Goal: Task Accomplishment & Management: Manage account settings

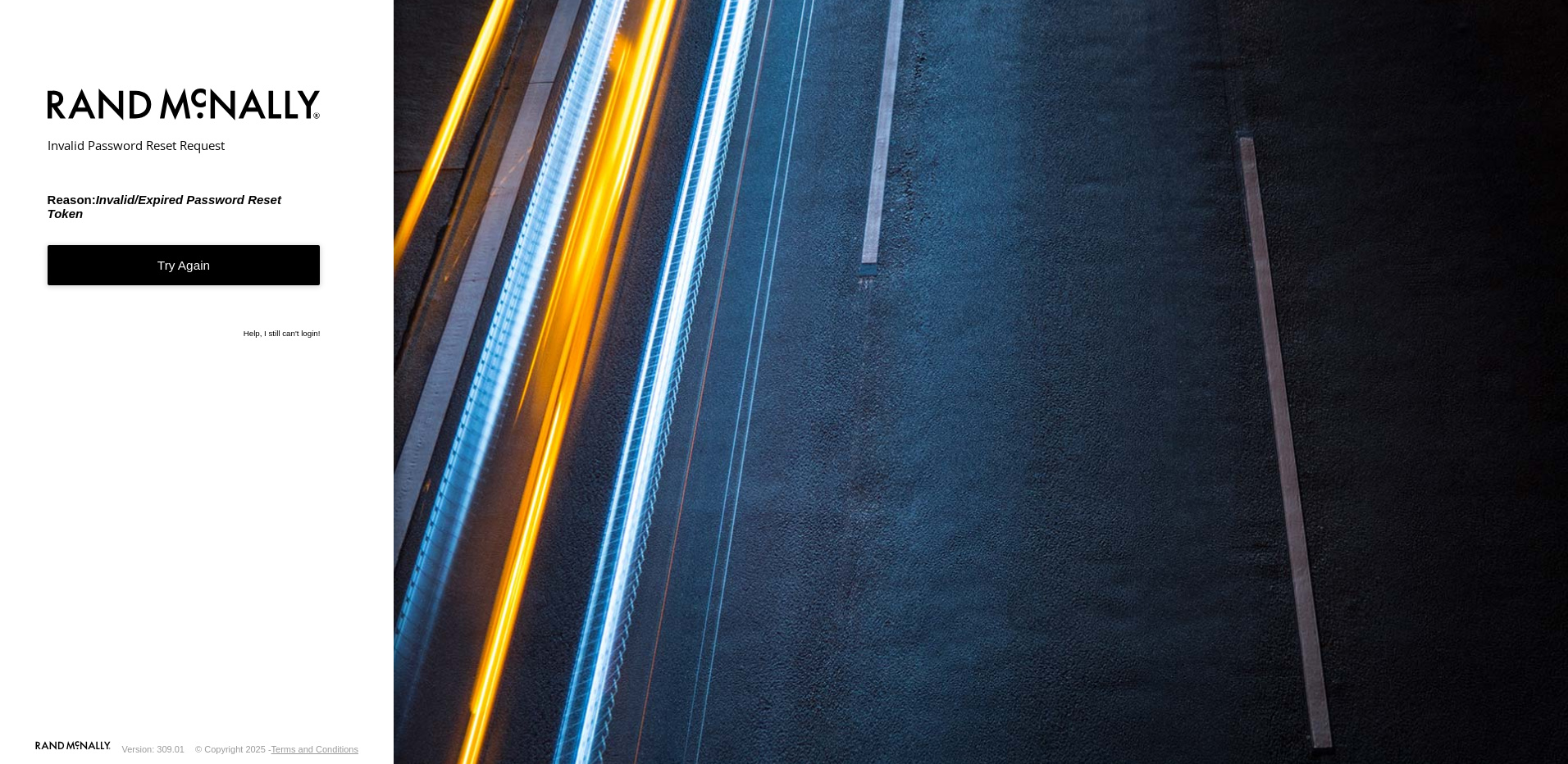
click at [176, 263] on link "Try Again" at bounding box center [185, 265] width 273 height 40
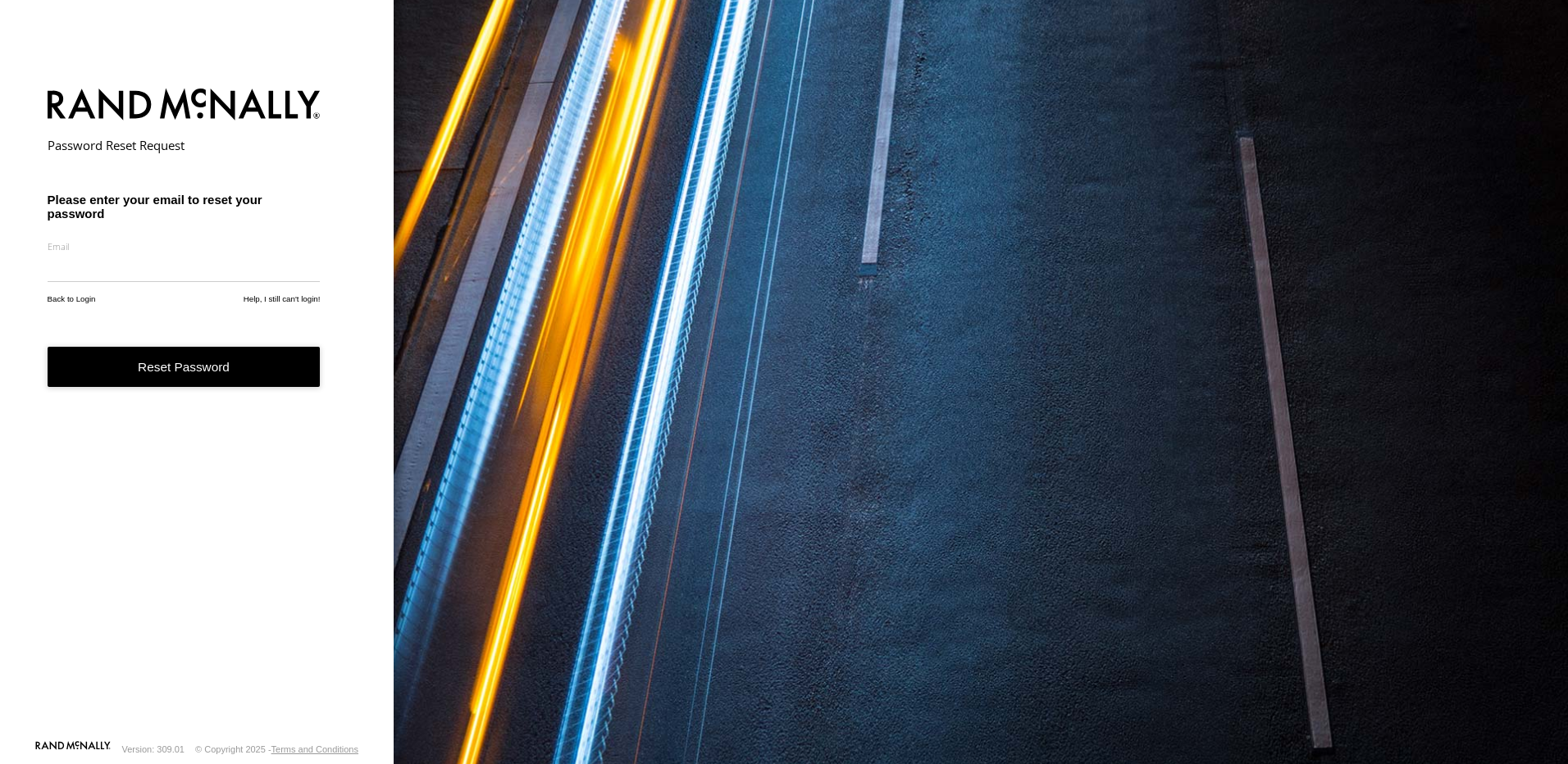
drag, startPoint x: 0, startPoint y: 0, endPoint x: 176, endPoint y: 263, distance: 316.5
click at [176, 263] on input "email" at bounding box center [185, 267] width 273 height 30
type input "**********"
click at [172, 373] on button "Reset Password" at bounding box center [185, 367] width 273 height 40
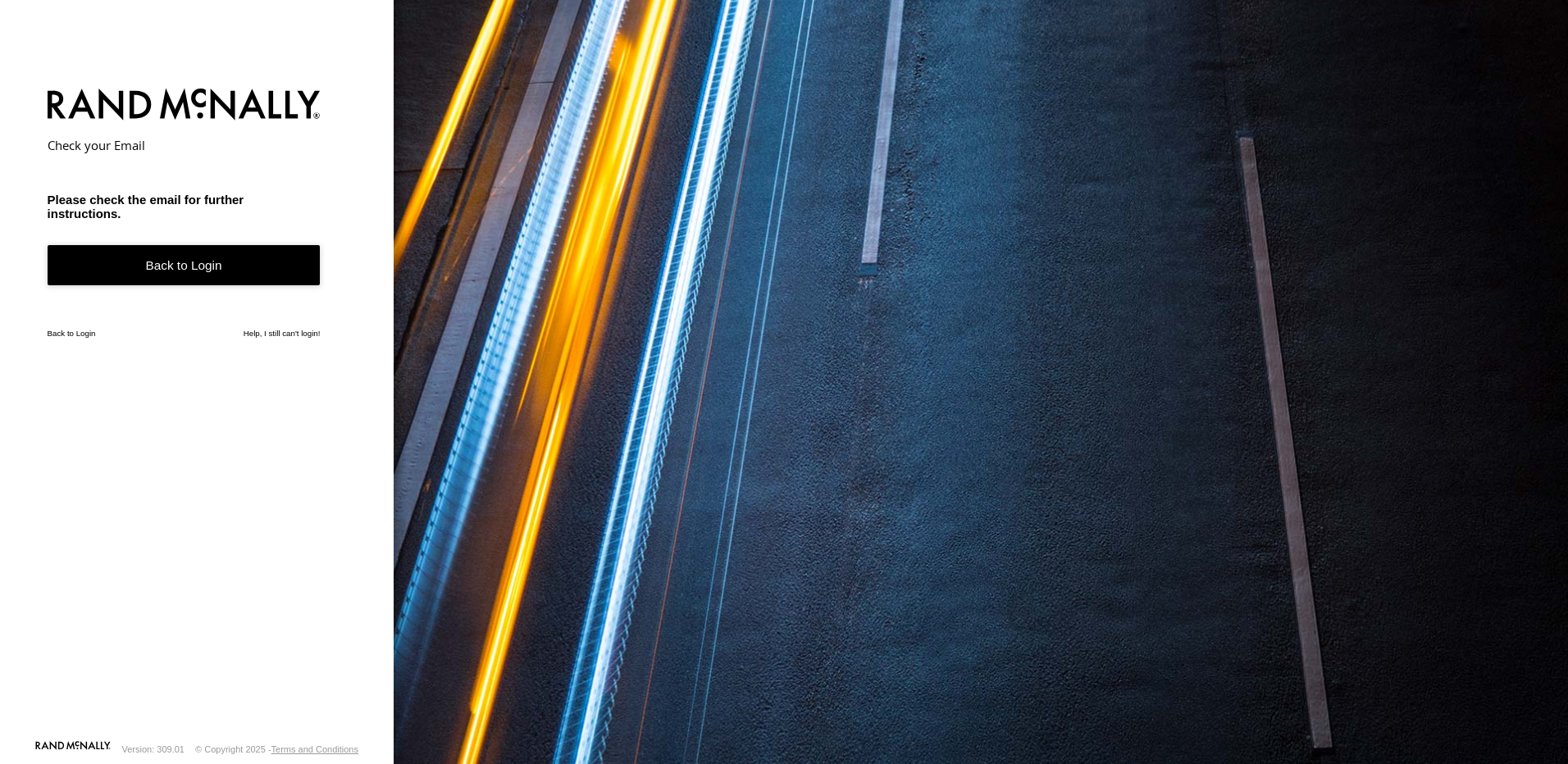
click at [233, 273] on link "Back to Login" at bounding box center [185, 265] width 273 height 40
click at [269, 338] on link "Help, I still can't login!" at bounding box center [282, 333] width 77 height 9
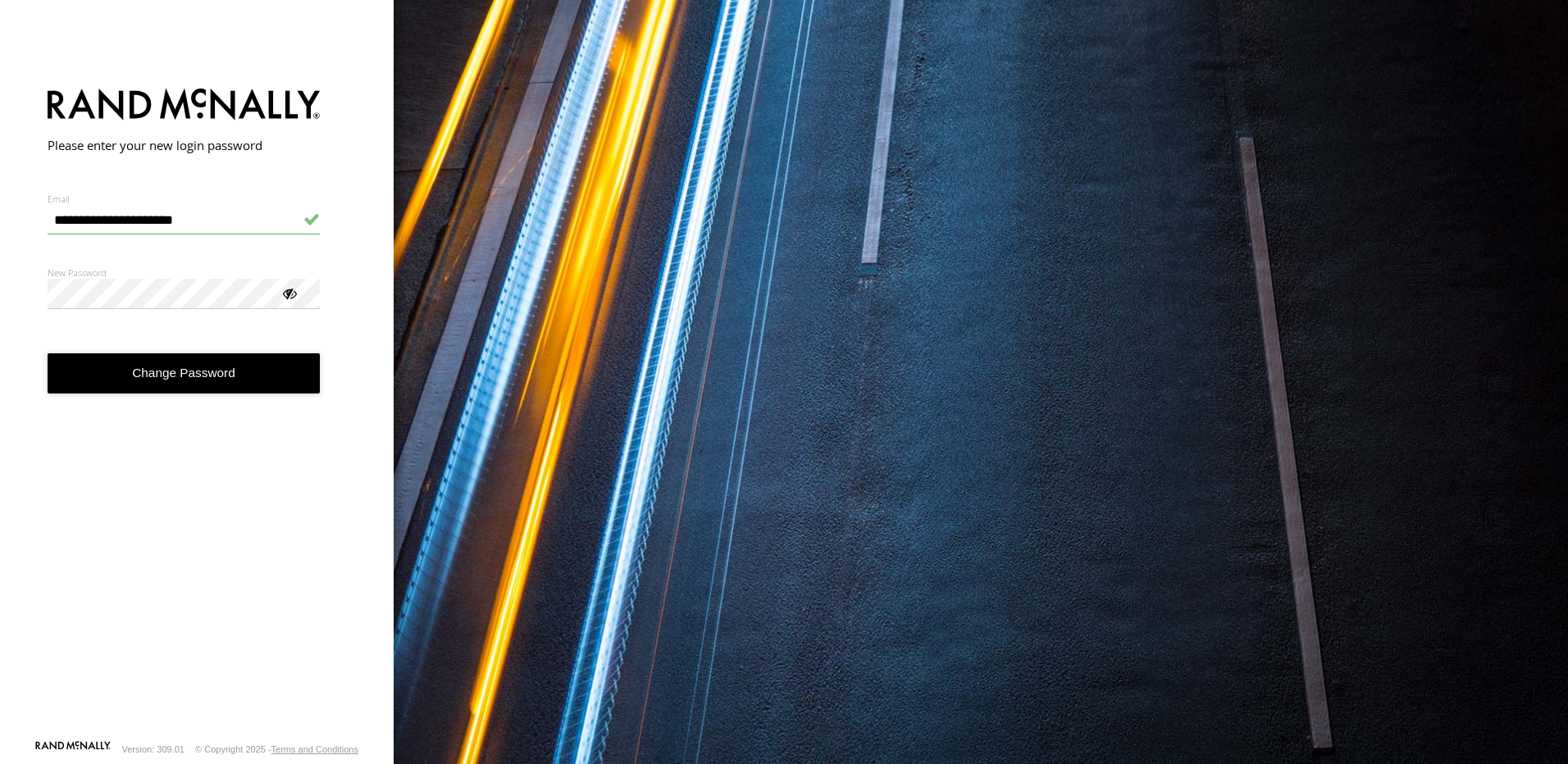
click at [217, 374] on button "Change Password" at bounding box center [185, 373] width 273 height 40
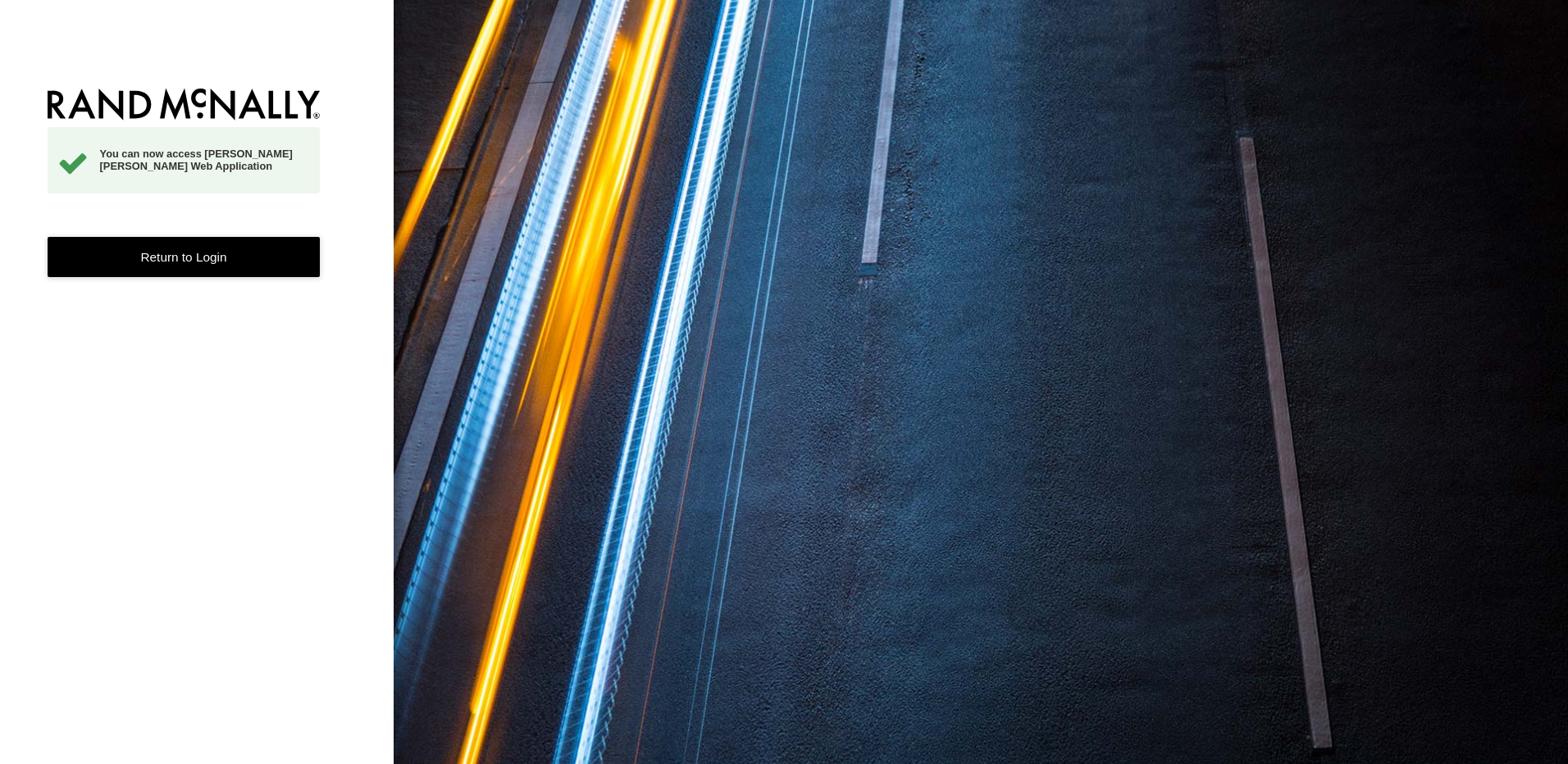
click at [188, 262] on link "Return to Login" at bounding box center [185, 256] width 273 height 40
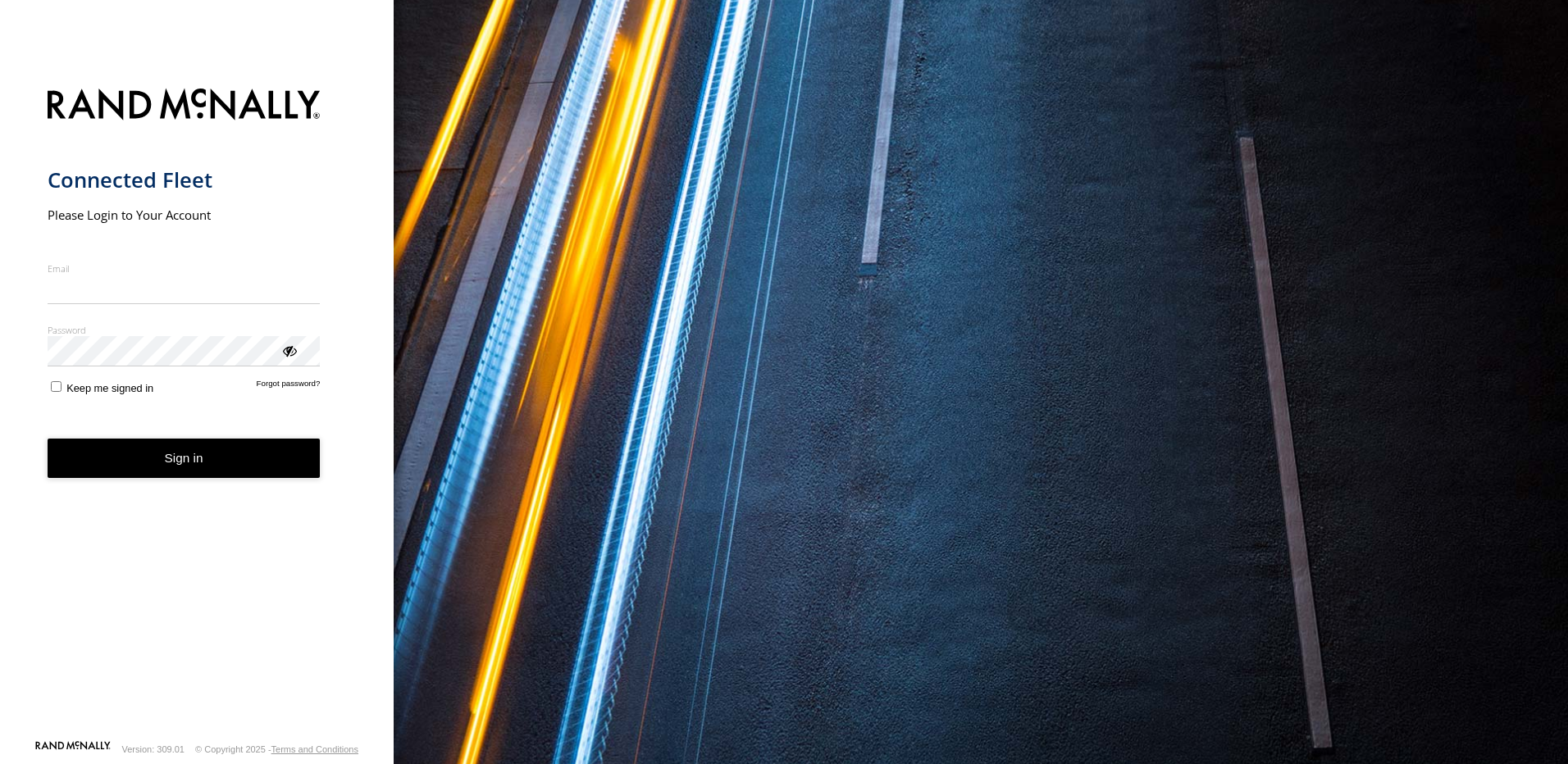
type input "**********"
click at [159, 275] on input "**********" at bounding box center [185, 289] width 273 height 30
drag, startPoint x: 158, startPoint y: 537, endPoint x: 179, endPoint y: 489, distance: 52.4
click at [165, 532] on form "**********" at bounding box center [197, 408] width 299 height 661
click at [183, 466] on button "Sign in" at bounding box center [185, 458] width 273 height 40
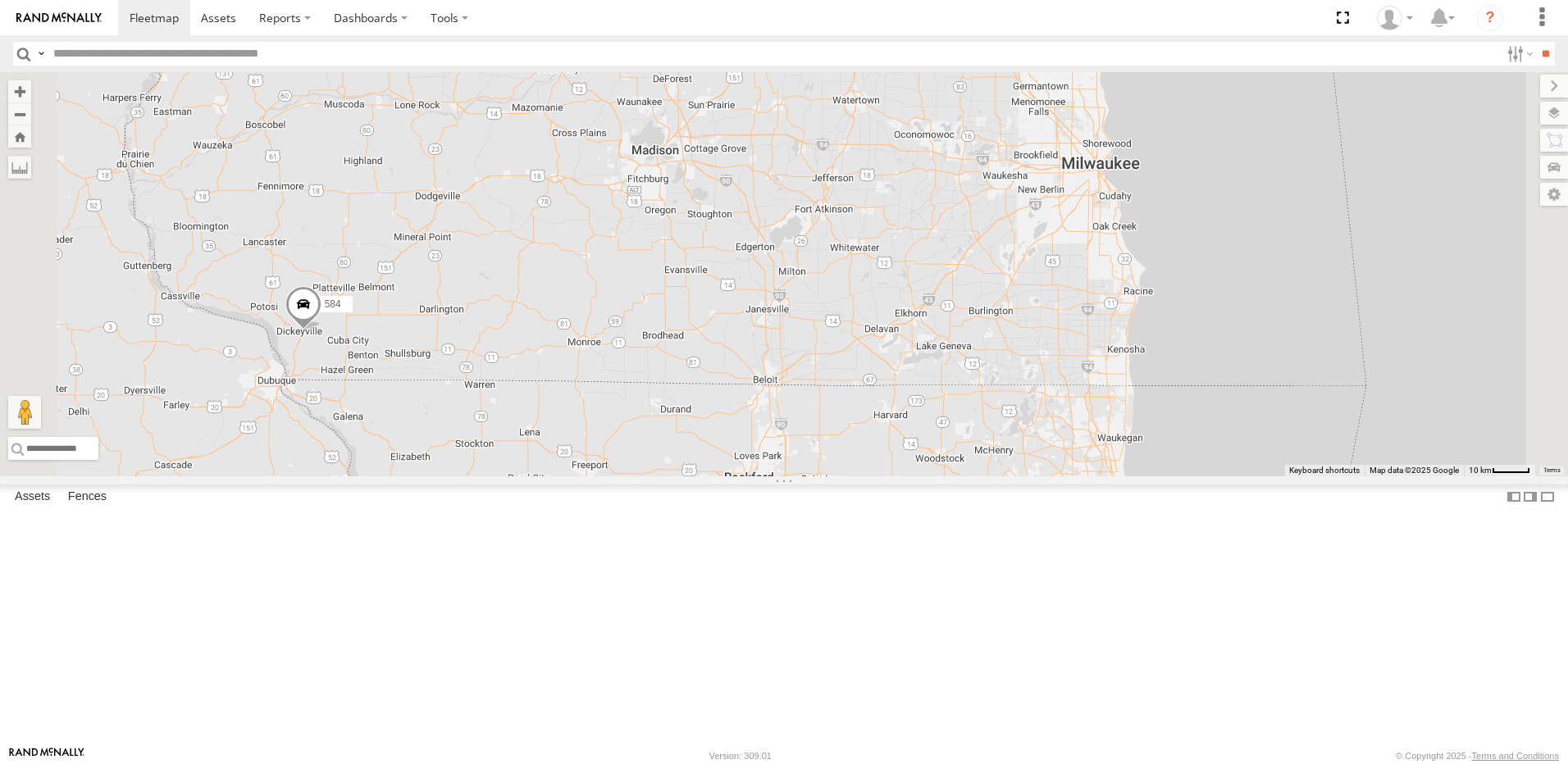
drag, startPoint x: 972, startPoint y: 165, endPoint x: 993, endPoint y: 485, distance: 320.7
click at [980, 476] on div "577 570 559 584" at bounding box center [784, 273] width 1568 height 404
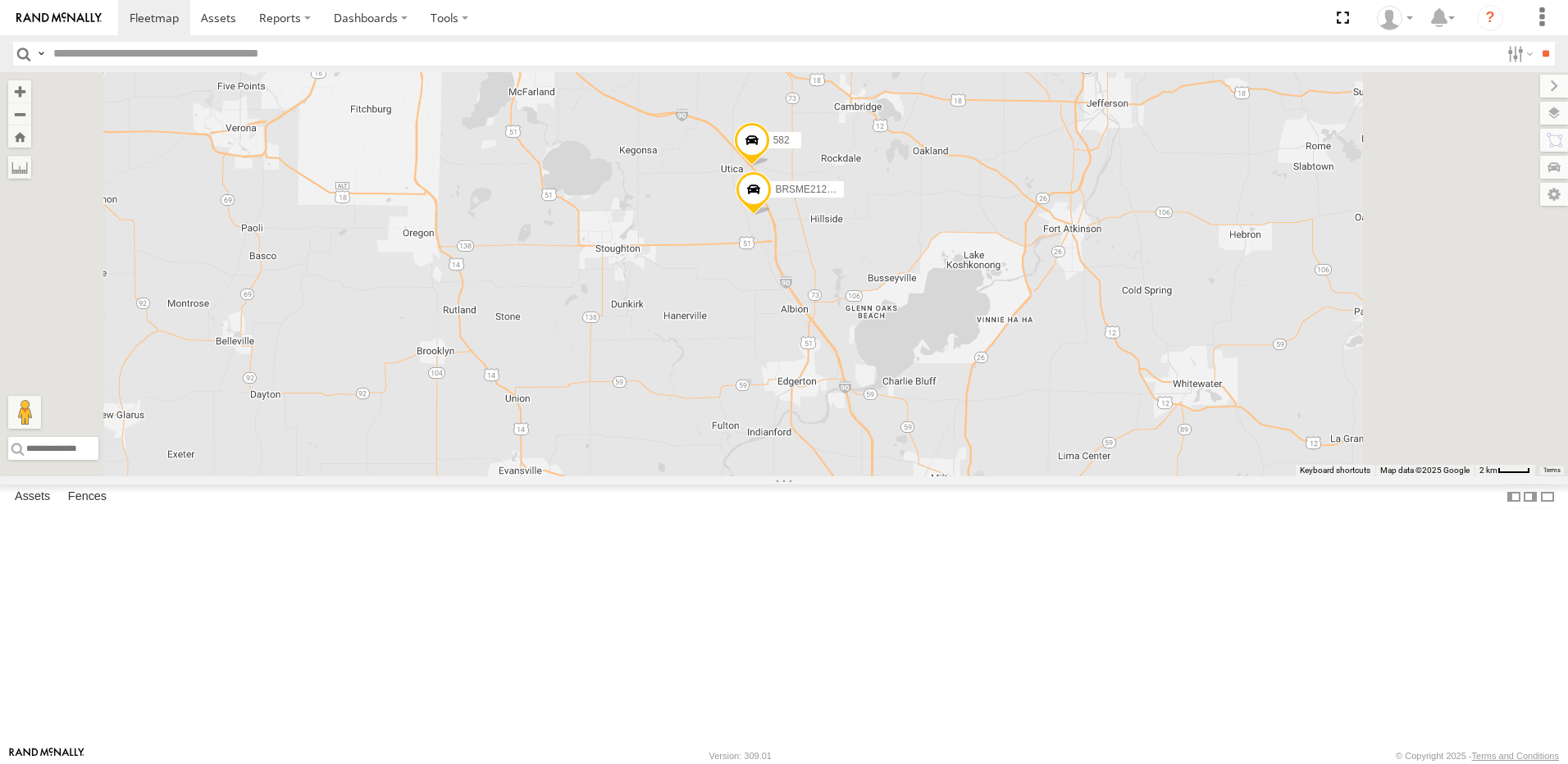
click at [770, 167] on span at bounding box center [752, 144] width 36 height 44
click at [772, 215] on span at bounding box center [754, 193] width 36 height 44
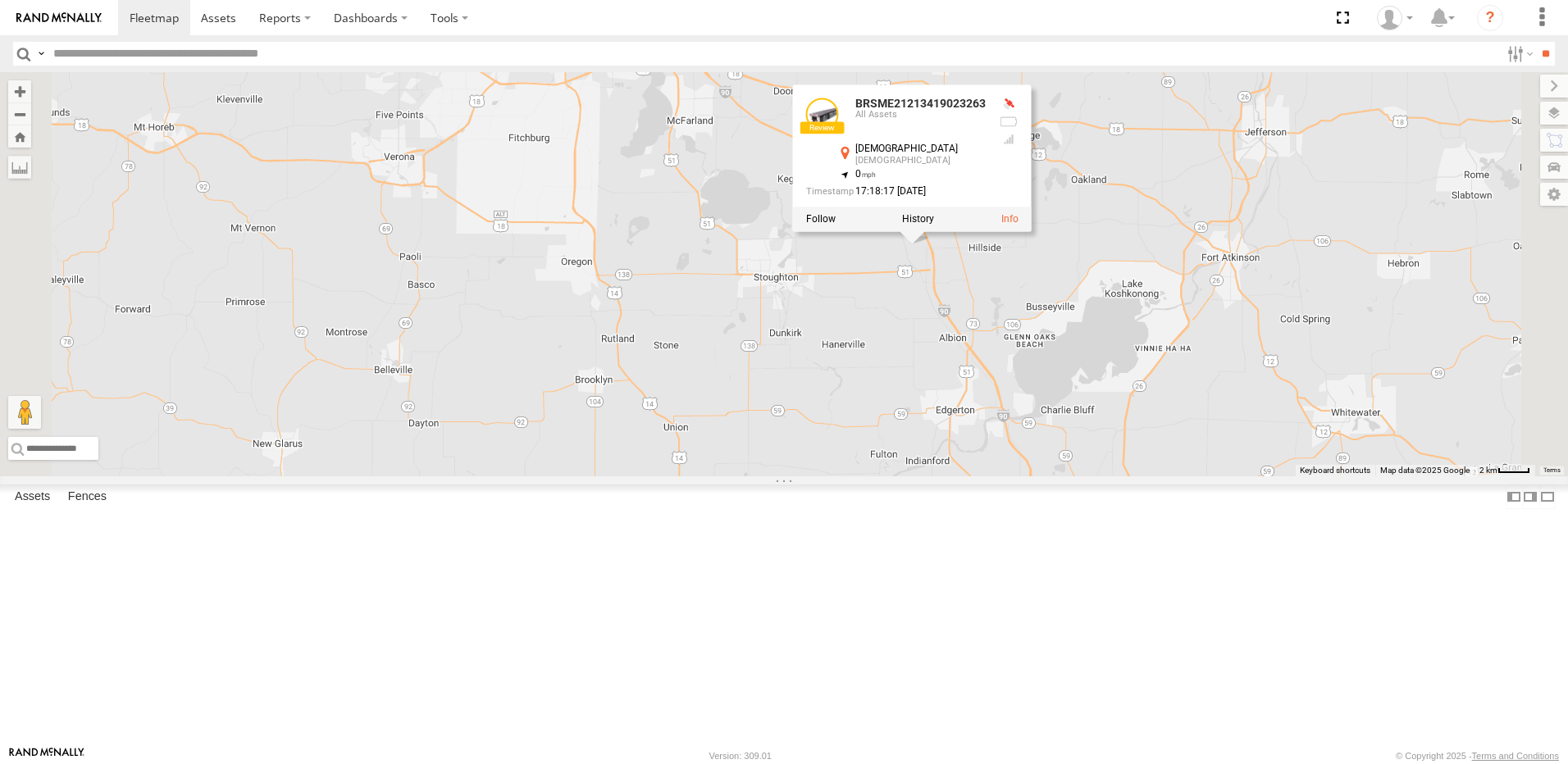
drag, startPoint x: 637, startPoint y: 367, endPoint x: 797, endPoint y: 396, distance: 162.6
click at [797, 396] on div "577 570 559 584 BRSME21213419023263 582 BRSME21213419023263 All Assets [DEMOGRA…" at bounding box center [784, 273] width 1568 height 404
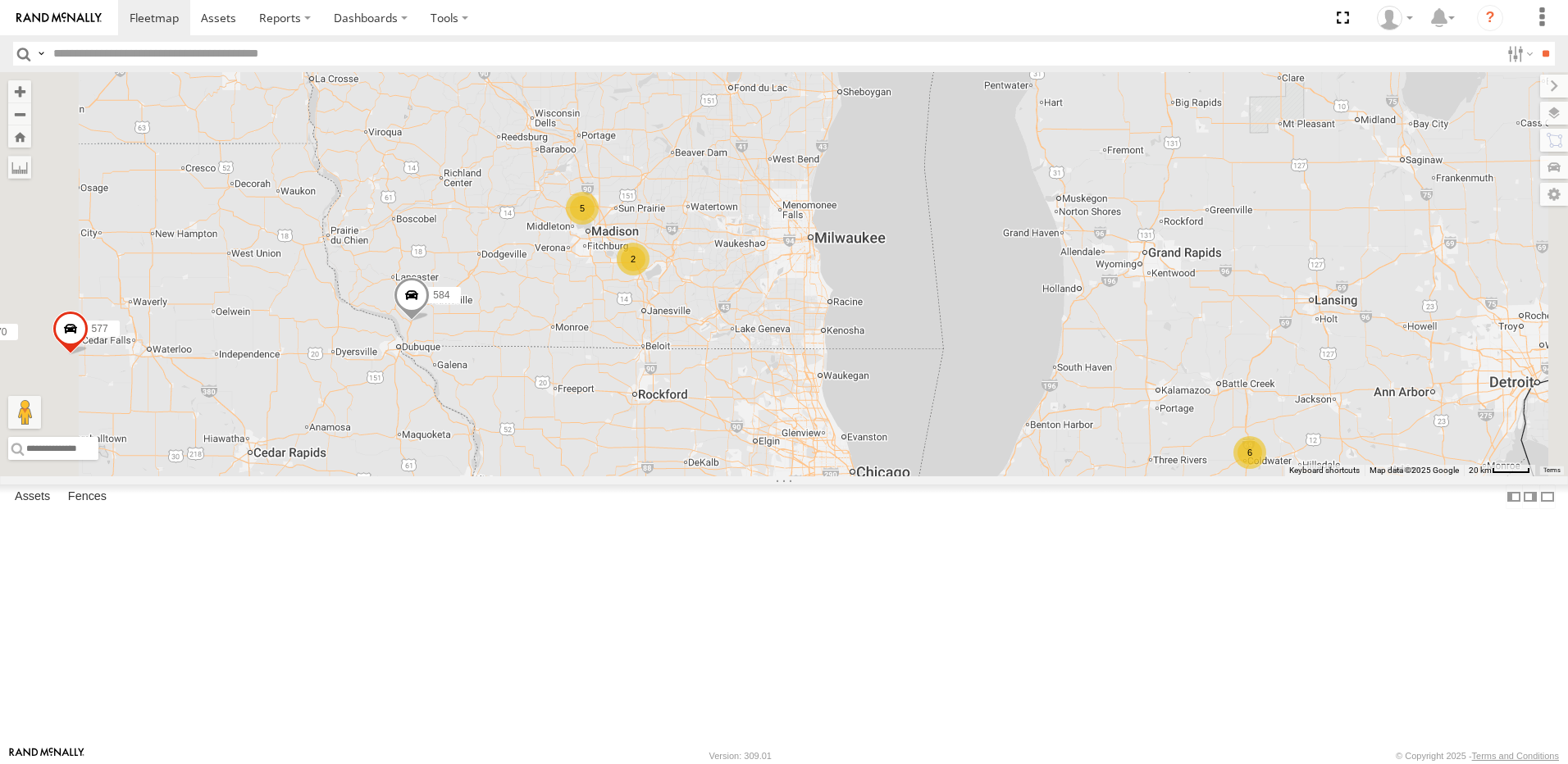
click at [430, 321] on span at bounding box center [412, 299] width 36 height 44
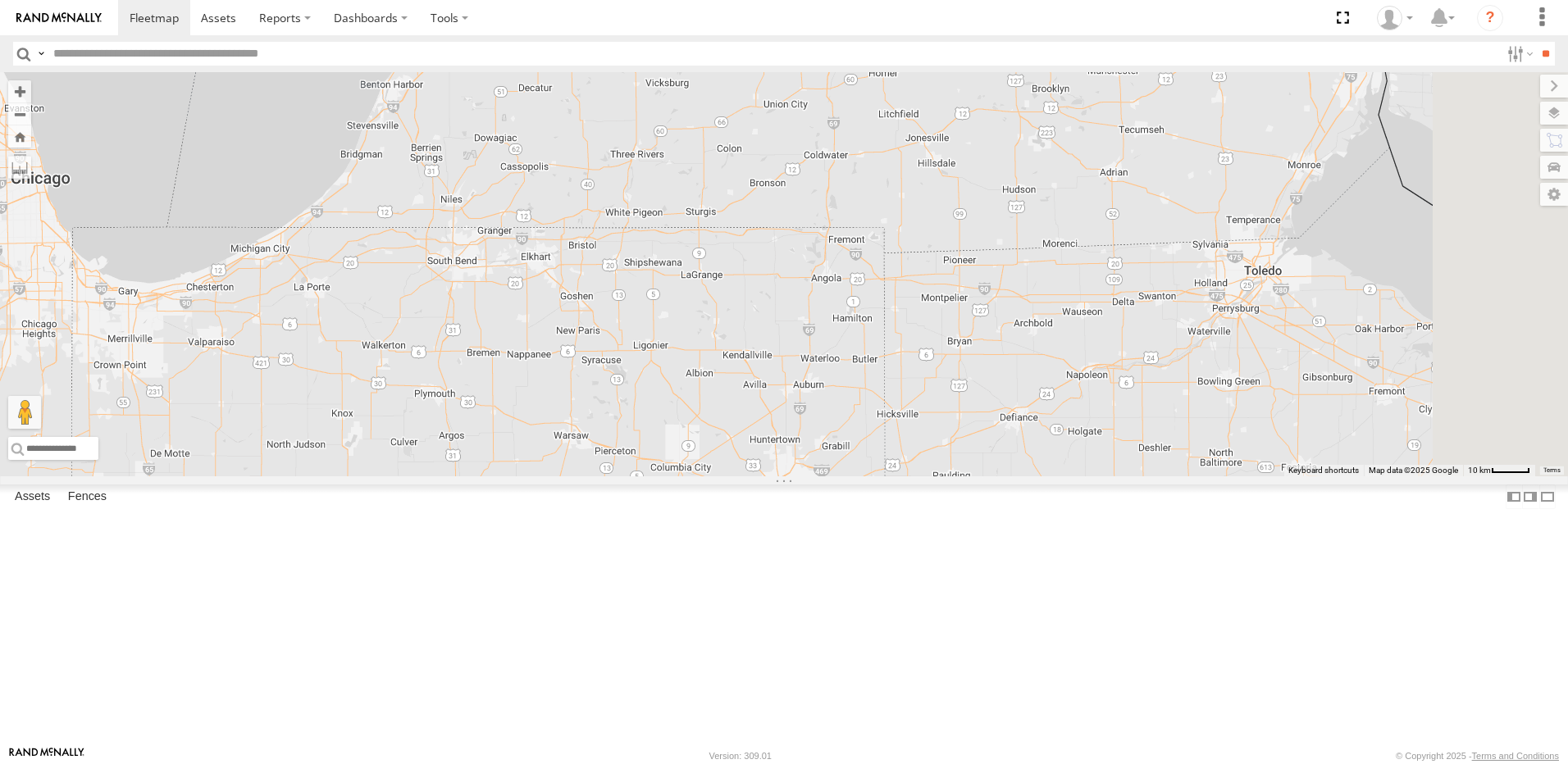
drag, startPoint x: 1459, startPoint y: 599, endPoint x: 838, endPoint y: 192, distance: 742.5
click at [833, 198] on div "577 570 559 584 584 All Assets US-151 [GEOGRAPHIC_DATA] 42.63014 , -90.58054 No…" at bounding box center [784, 273] width 1568 height 404
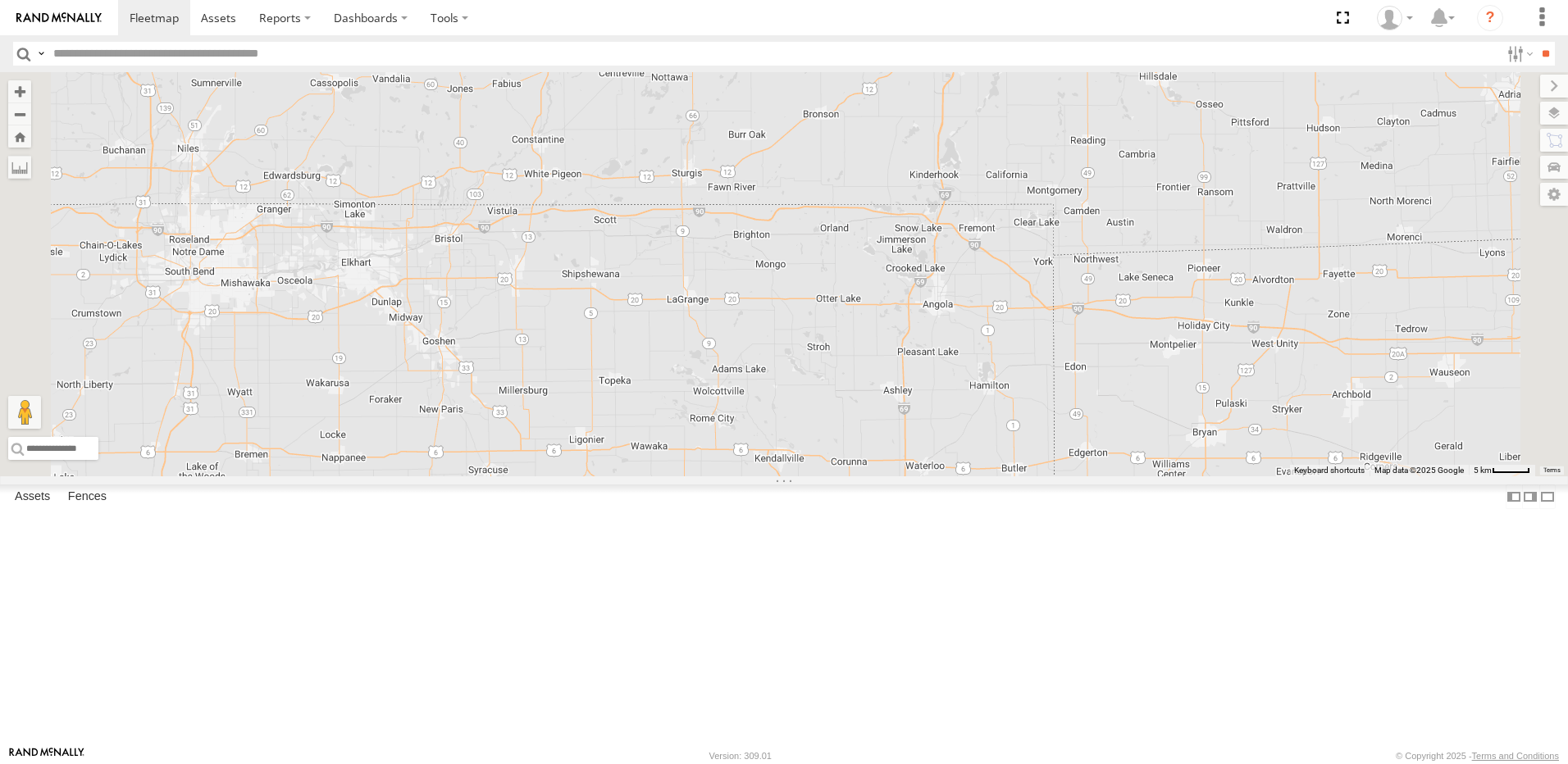
drag, startPoint x: 878, startPoint y: 224, endPoint x: 908, endPoint y: 290, distance: 72.5
click at [876, 285] on div "577 570 559 584 584 All Assets US-151 [GEOGRAPHIC_DATA] 42.63014 , -90.58054 No…" at bounding box center [784, 273] width 1568 height 404
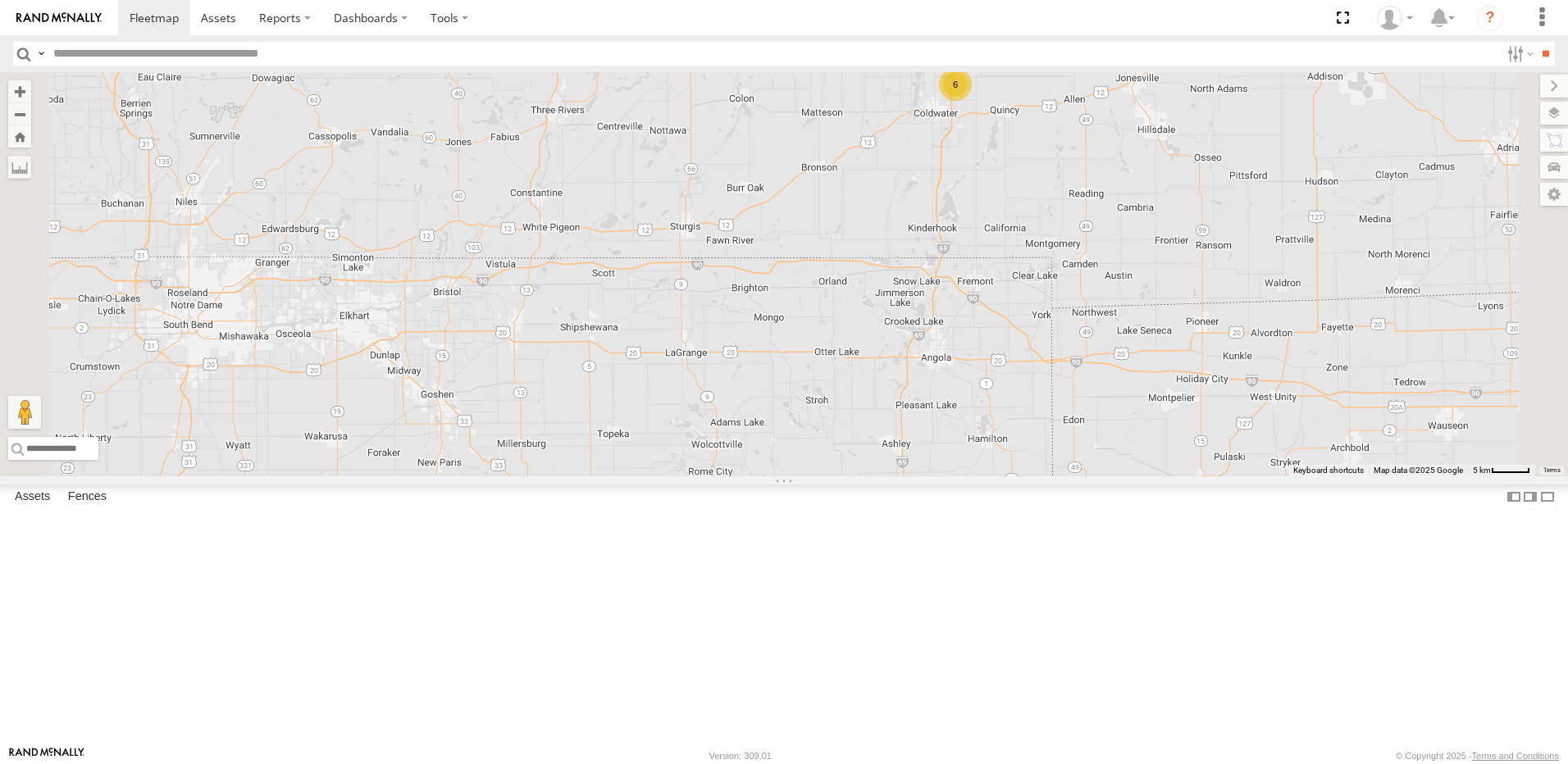
click at [972, 101] on div "6" at bounding box center [955, 85] width 32 height 32
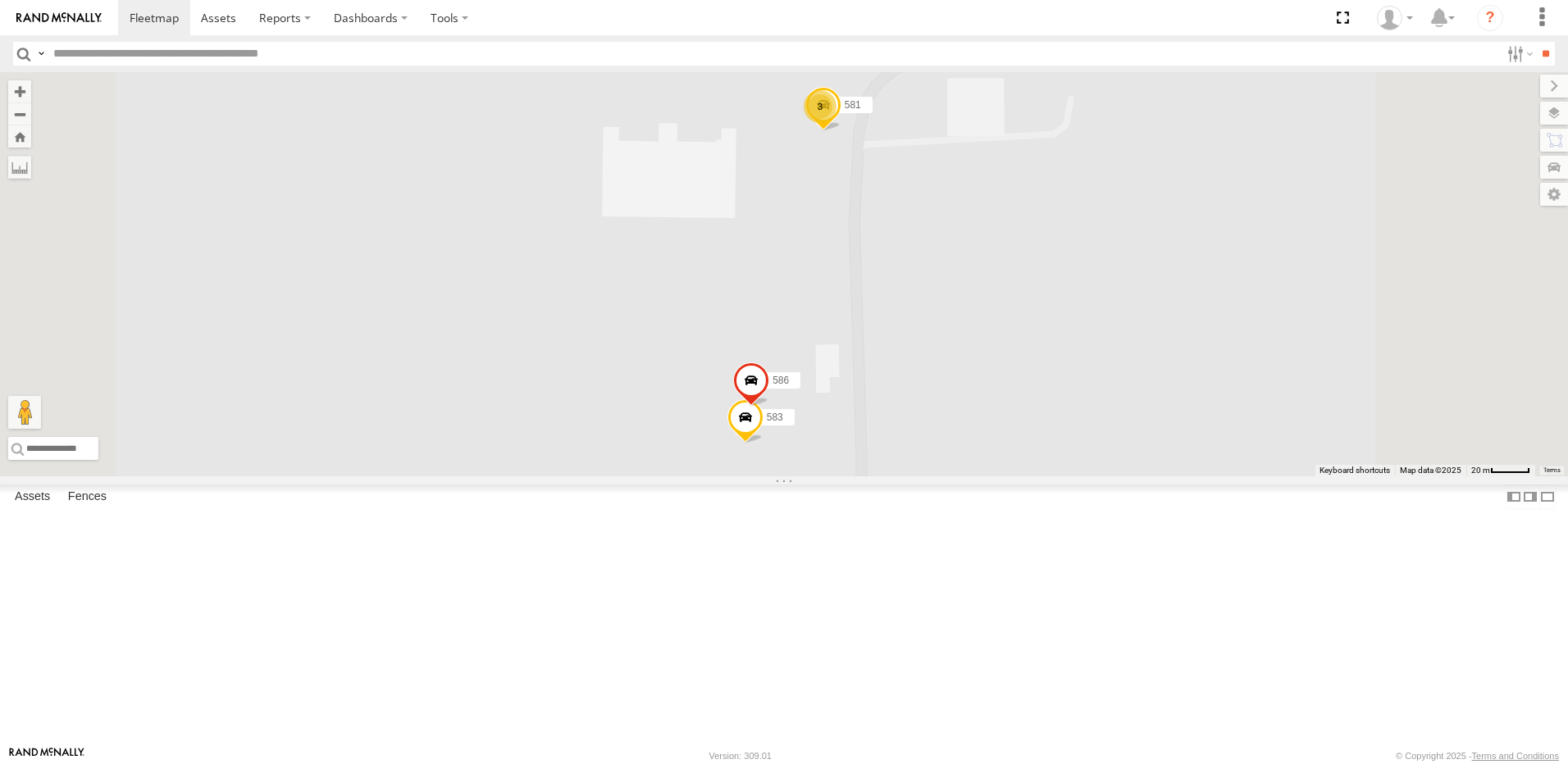
click at [769, 407] on span at bounding box center [751, 385] width 36 height 44
